Goal: Navigation & Orientation: Find specific page/section

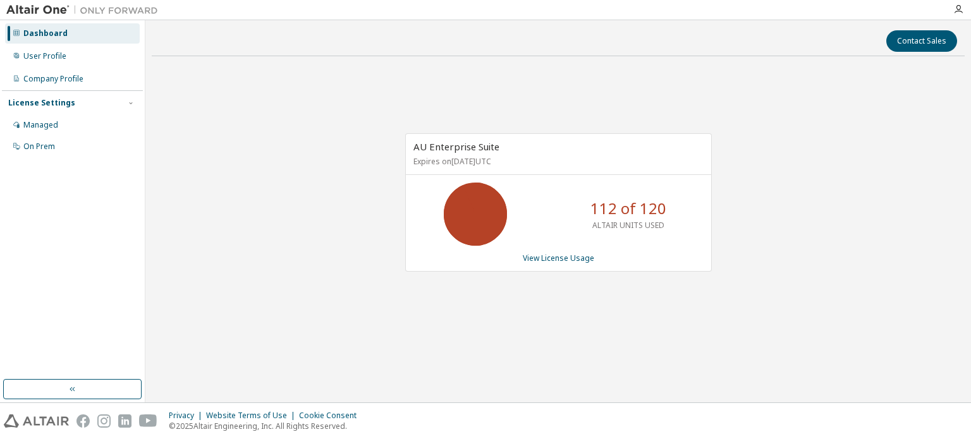
click at [796, 92] on div "AU Enterprise Suite Expires on [DATE] UTC 112 of 120 ALTAIR UNITS USED View Lic…" at bounding box center [558, 209] width 813 height 286
drag, startPoint x: 258, startPoint y: 184, endPoint x: 333, endPoint y: 10, distance: 189.2
click at [333, 10] on div at bounding box center [555, 10] width 782 height 20
